Goal: Find specific page/section: Find specific page/section

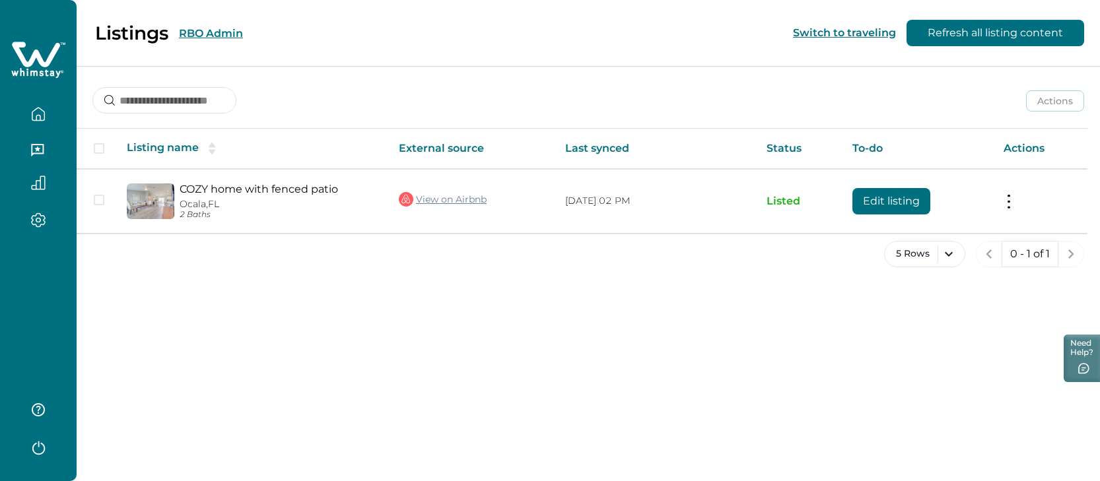
click at [224, 35] on button "RBO Admin" at bounding box center [211, 33] width 64 height 13
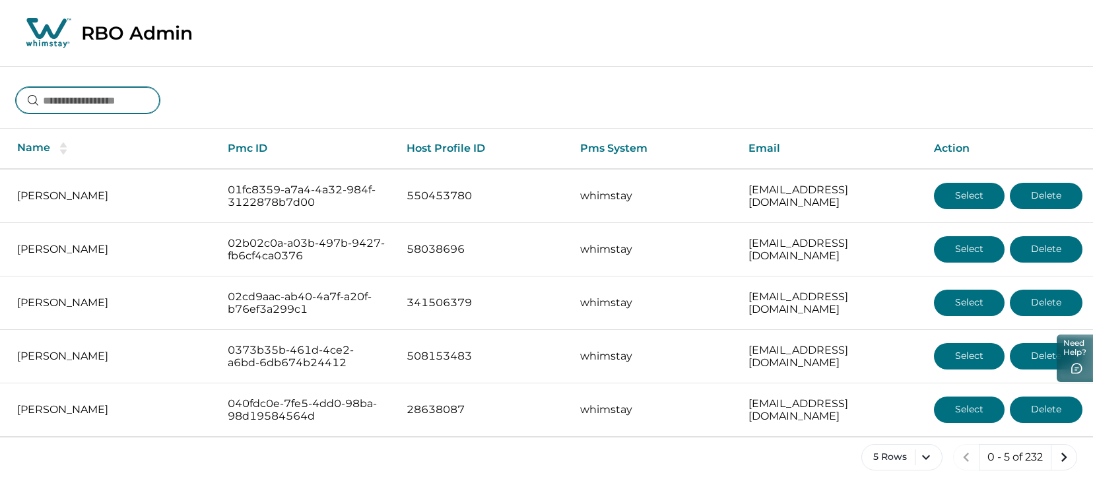
click at [103, 98] on input at bounding box center [88, 100] width 144 height 26
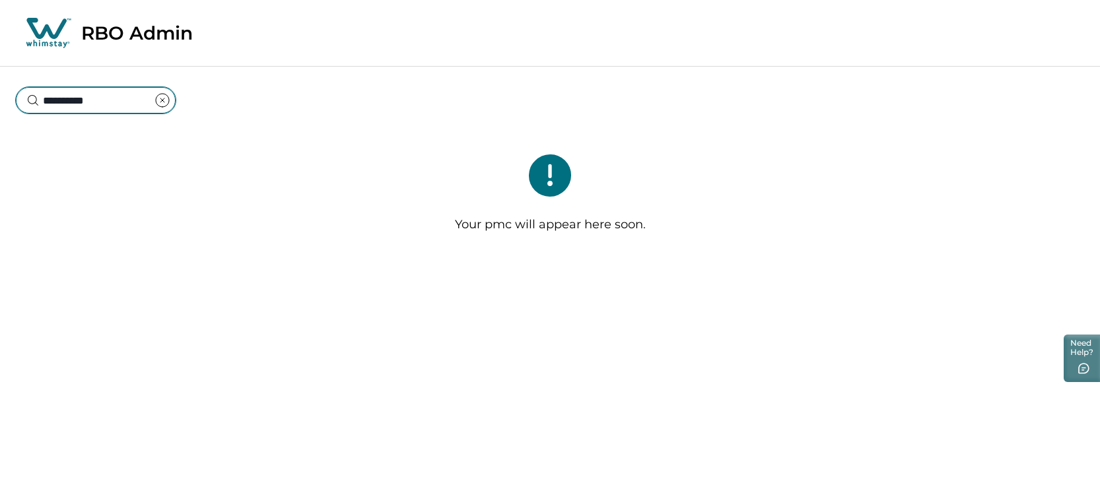
type input "*********"
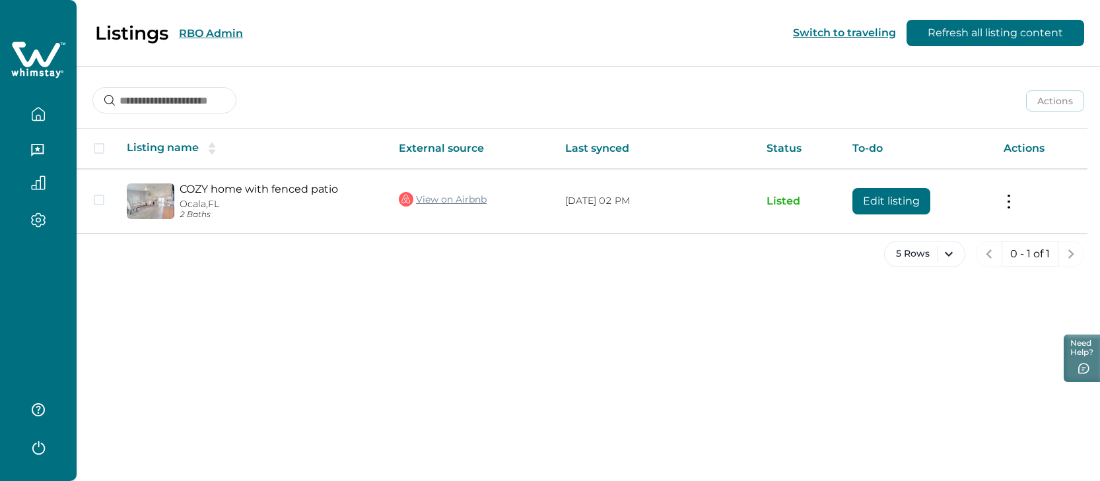
click at [900, 308] on div "Listings RBO Admin Switch to traveling Refresh all listing content Actions Acti…" at bounding box center [588, 240] width 1023 height 481
click at [51, 120] on button "button" at bounding box center [38, 114] width 55 height 26
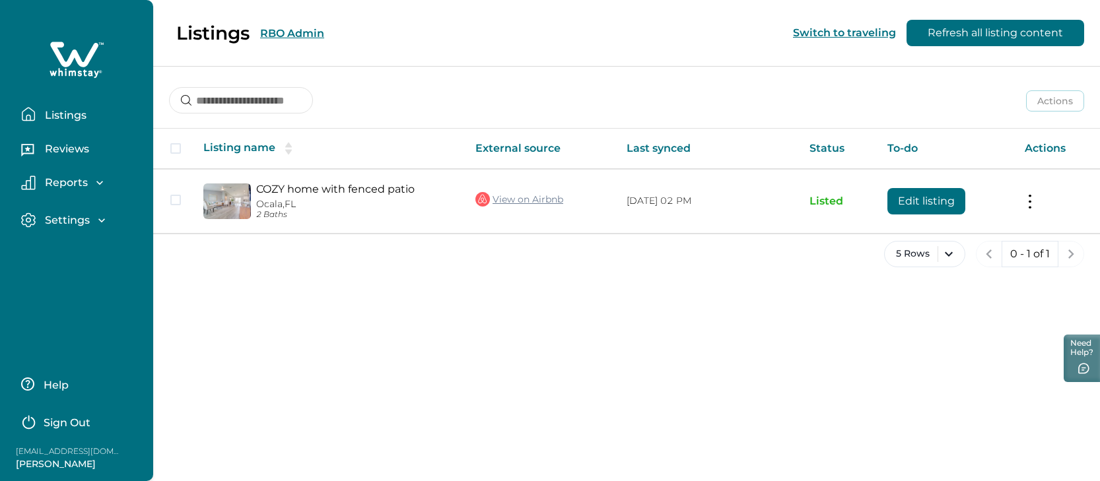
click at [68, 151] on p "Reviews" at bounding box center [65, 149] width 48 height 13
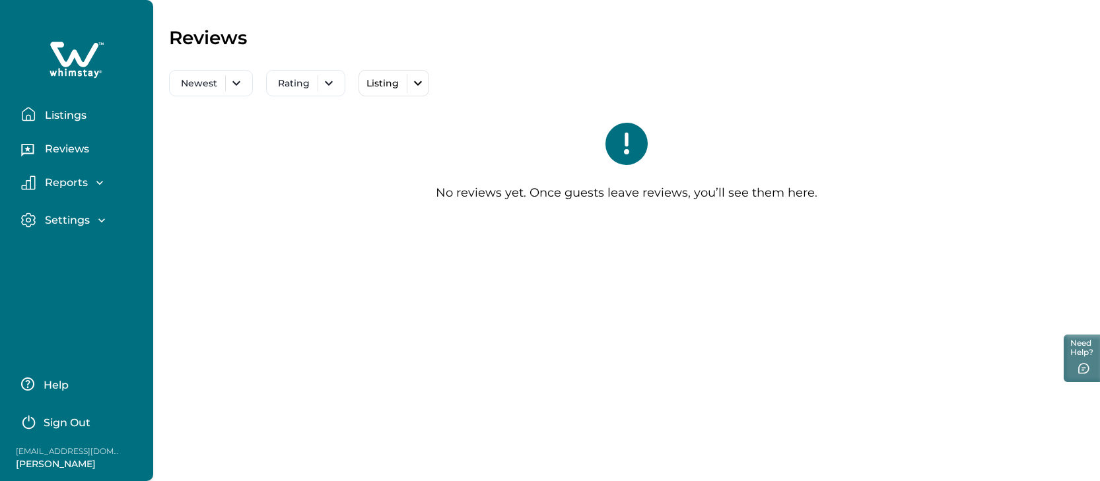
click at [71, 188] on p "Reports" at bounding box center [64, 182] width 47 height 13
click at [59, 117] on p "Listings" at bounding box center [64, 115] width 46 height 13
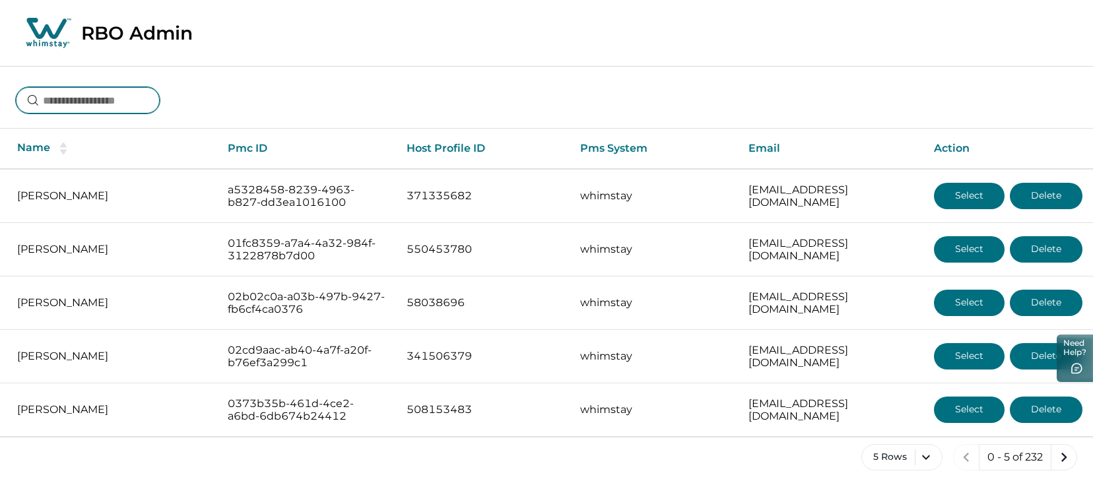
click at [134, 93] on input at bounding box center [88, 100] width 144 height 26
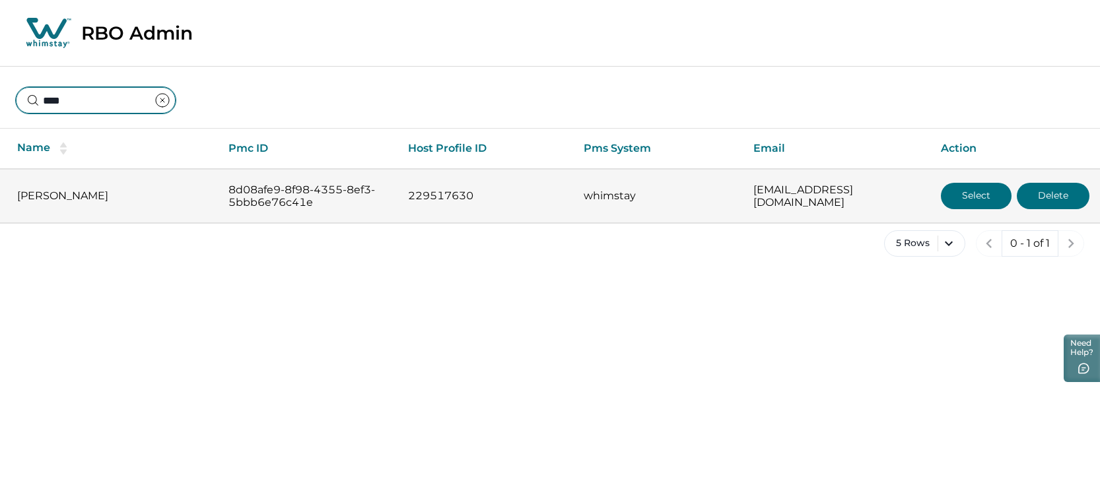
type input "****"
click at [980, 199] on button "Select" at bounding box center [976, 196] width 71 height 26
